Goal: Transaction & Acquisition: Purchase product/service

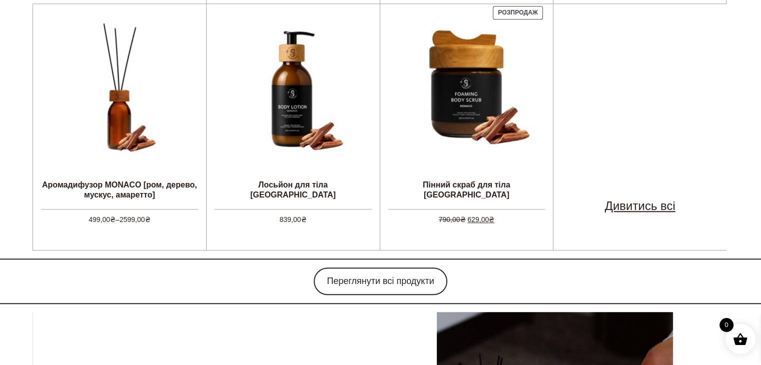
scroll to position [700, 0]
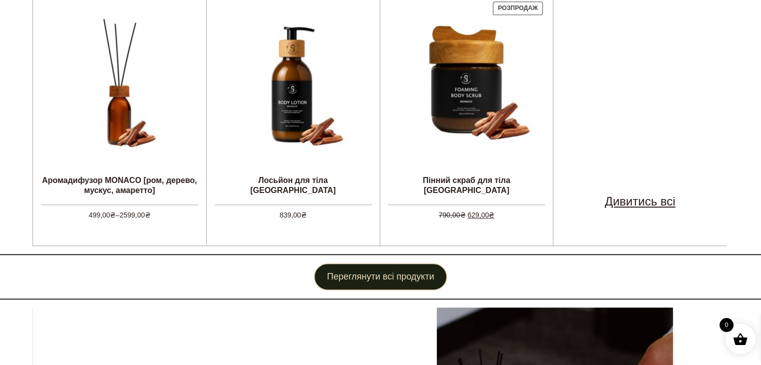
click at [430, 277] on link "Переглянути всі продукти" at bounding box center [380, 277] width 133 height 28
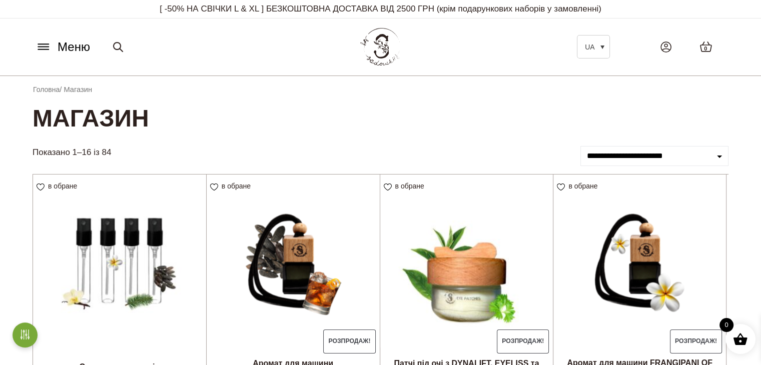
click at [51, 47] on icon at bounding box center [44, 47] width 16 height 11
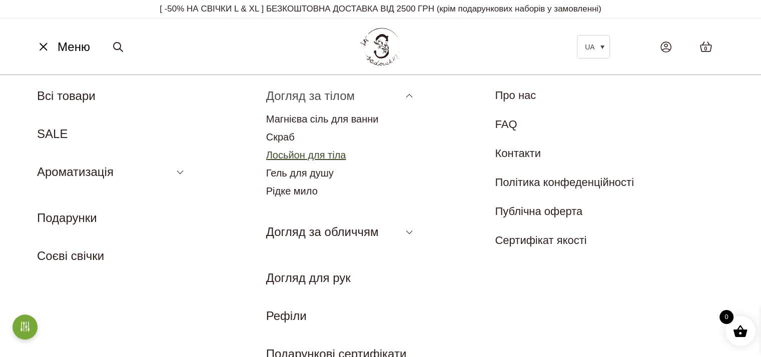
click at [310, 154] on link "Лосьйон для тіла" at bounding box center [306, 155] width 80 height 11
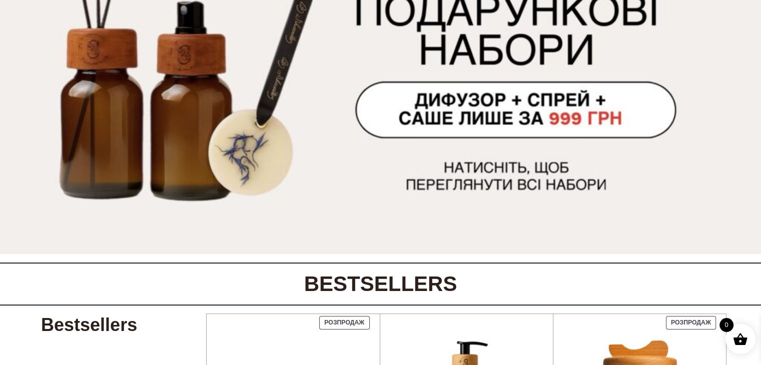
scroll to position [150, 0]
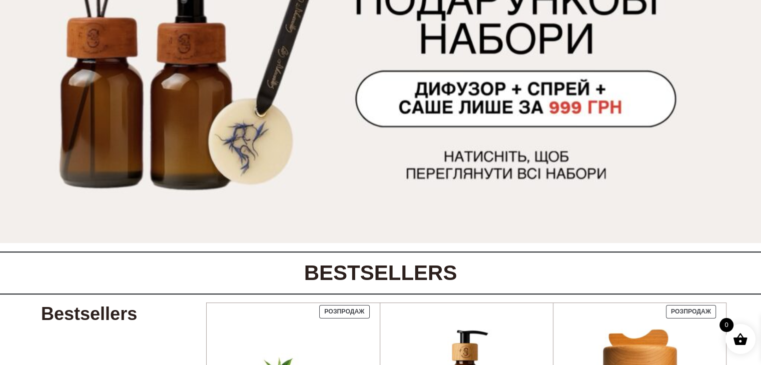
click at [529, 106] on img at bounding box center [380, 84] width 761 height 317
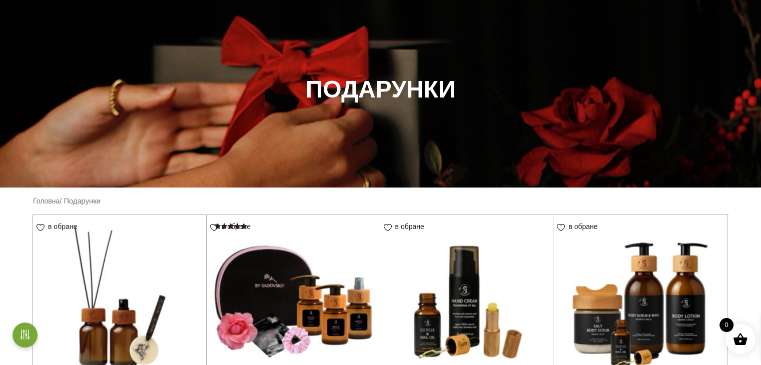
scroll to position [200, 0]
